Goal: Task Accomplishment & Management: Manage account settings

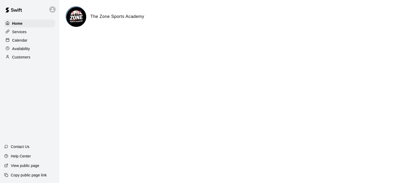
click at [20, 42] on p "Calendar" at bounding box center [19, 40] width 15 height 5
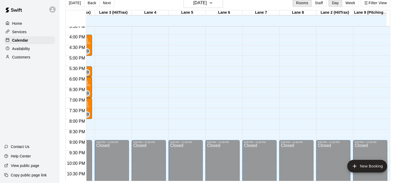
scroll to position [250, 65]
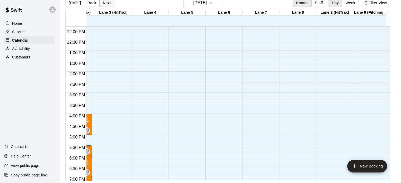
click at [104, 3] on button "Next" at bounding box center [106, 3] width 15 height 8
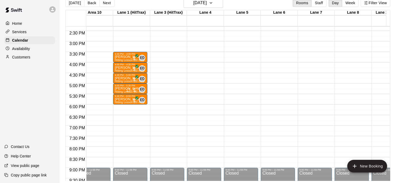
scroll to position [303, 10]
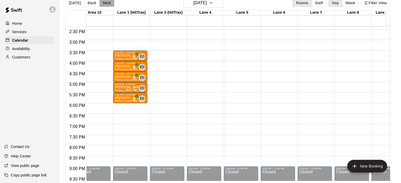
click at [106, 4] on button "Next" at bounding box center [106, 3] width 15 height 8
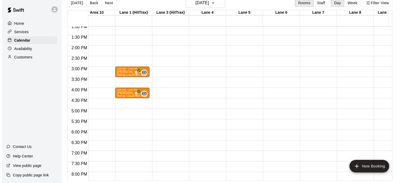
scroll to position [276, 10]
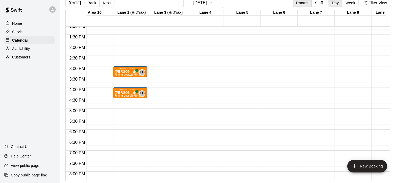
click at [122, 74] on span "Hitting Lesson (30 min)- [PERSON_NAME]" at bounding box center [142, 74] width 54 height 3
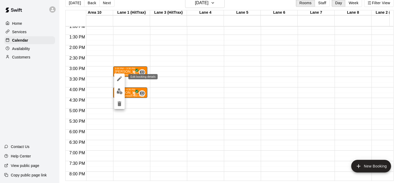
click at [121, 78] on icon "edit" at bounding box center [119, 79] width 6 height 6
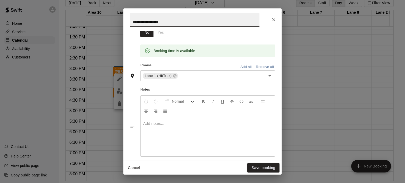
scroll to position [158, 0]
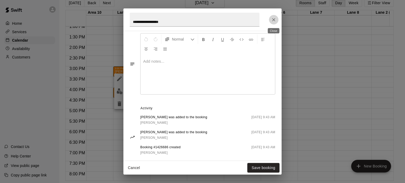
click at [274, 19] on icon "Close" at bounding box center [273, 19] width 3 height 3
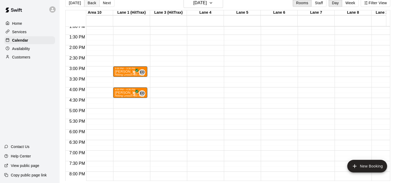
click at [91, 3] on button "Back" at bounding box center [92, 3] width 16 height 8
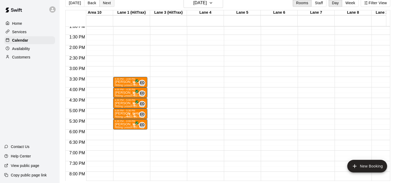
click at [105, 3] on button "Next" at bounding box center [106, 3] width 15 height 8
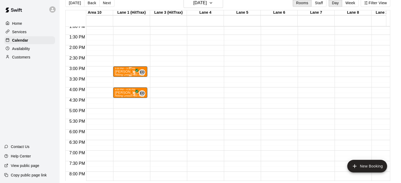
click at [119, 72] on p "[PERSON_NAME]" at bounding box center [130, 72] width 31 height 0
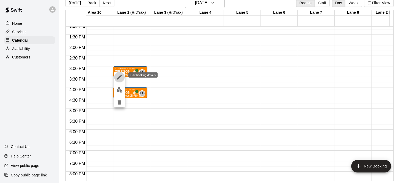
click at [118, 78] on icon "edit" at bounding box center [119, 77] width 5 height 5
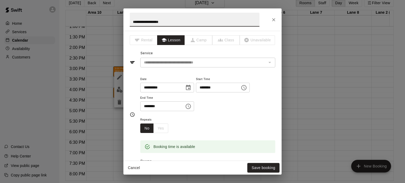
click at [247, 89] on icon "Choose time, selected time is 3:00 PM" at bounding box center [244, 88] width 6 height 6
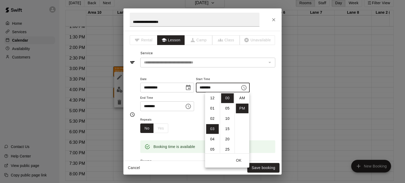
scroll to position [9, 0]
click at [210, 129] on li "06" at bounding box center [212, 129] width 13 height 10
type input "********"
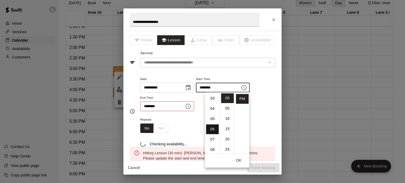
scroll to position [62, 0]
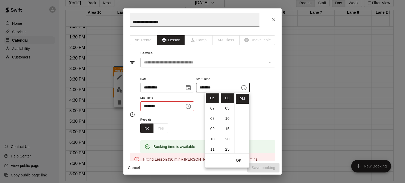
click at [191, 108] on icon "Choose time, selected time is 3:30 PM" at bounding box center [188, 106] width 6 height 6
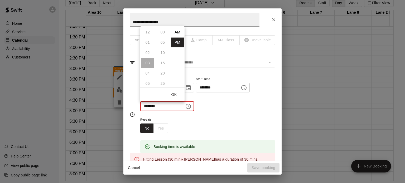
scroll to position [9, 0]
click at [147, 61] on li "06" at bounding box center [147, 63] width 13 height 10
type input "********"
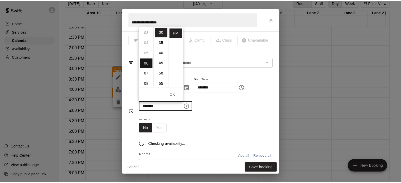
scroll to position [62, 0]
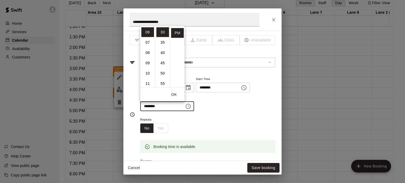
click at [174, 95] on button "OK" at bounding box center [173, 95] width 17 height 10
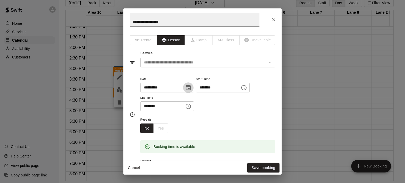
click at [191, 88] on icon "Choose date, selected date is Sep 17, 2025" at bounding box center [188, 88] width 6 height 6
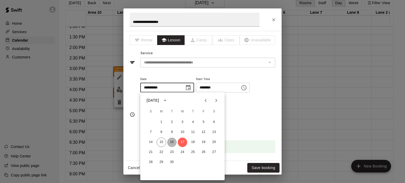
click at [171, 140] on button "16" at bounding box center [171, 142] width 9 height 9
type input "**********"
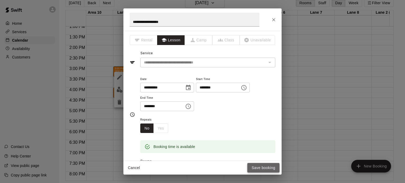
click at [261, 169] on button "Save booking" at bounding box center [263, 168] width 32 height 10
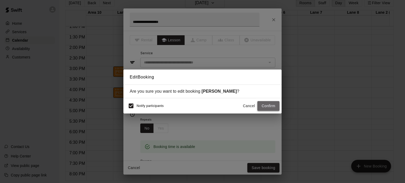
click at [271, 106] on button "Confirm" at bounding box center [268, 106] width 22 height 10
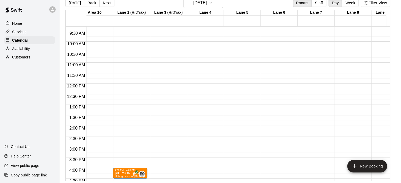
scroll to position [145, 10]
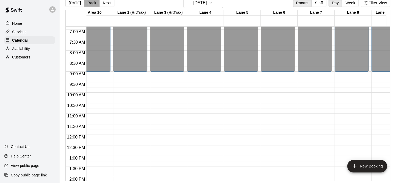
click at [91, 3] on button "Back" at bounding box center [92, 3] width 16 height 8
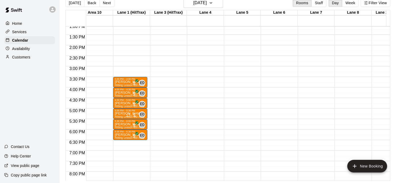
scroll to position [0, 0]
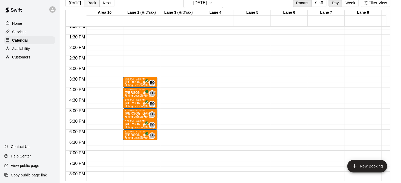
click at [88, 2] on button "Back" at bounding box center [92, 3] width 16 height 8
